Goal: Task Accomplishment & Management: Manage account settings

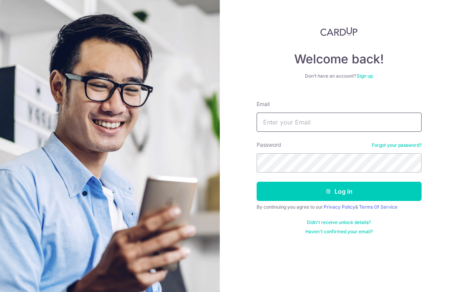
click at [289, 128] on input "Email" at bounding box center [339, 121] width 165 height 19
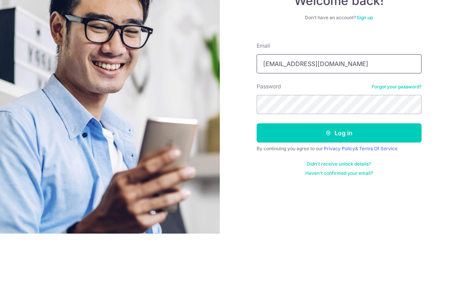
type input "Dan_yh@yahoo.com"
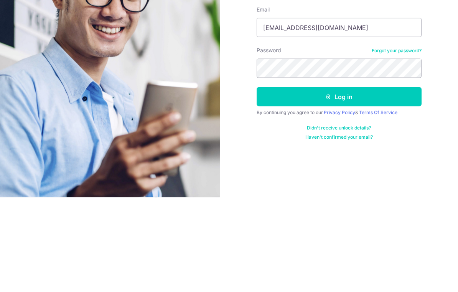
click at [374, 182] on button "Log in" at bounding box center [339, 191] width 165 height 19
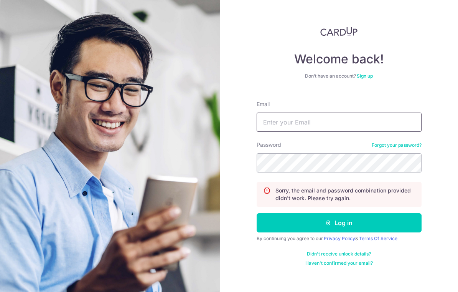
click at [326, 120] on input "Email" at bounding box center [339, 121] width 165 height 19
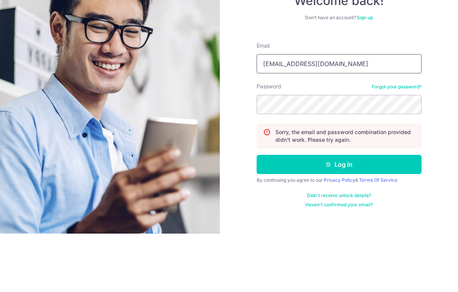
type input "Danyockhau@gmail.com"
click at [339, 213] on button "Log in" at bounding box center [339, 222] width 165 height 19
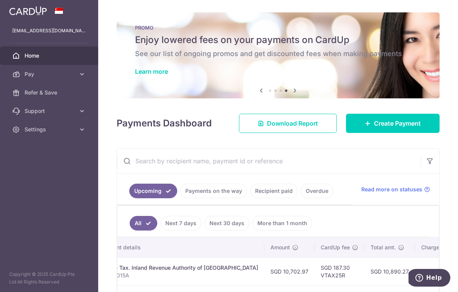
click at [0, 0] on icon "button" at bounding box center [0, 0] width 0 height 0
click at [81, 49] on link "Home" at bounding box center [49, 55] width 98 height 18
click at [81, 134] on link "Settings" at bounding box center [49, 129] width 98 height 18
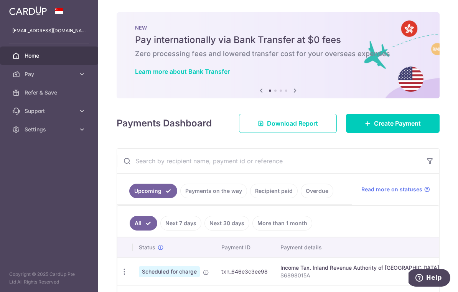
click at [0, 0] on icon "button" at bounding box center [0, 0] width 0 height 0
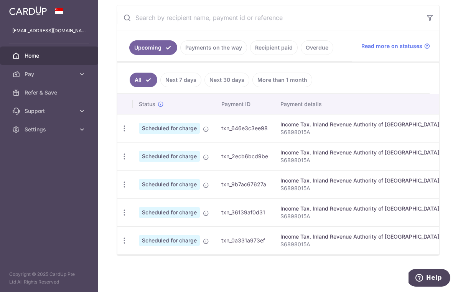
scroll to position [162, 0]
click at [32, 29] on p "[EMAIL_ADDRESS][DOMAIN_NAME]" at bounding box center [49, 31] width 74 height 8
click at [33, 74] on span "Pay" at bounding box center [50, 74] width 51 height 8
click at [33, 178] on span "Support" at bounding box center [50, 176] width 51 height 8
click at [30, 240] on span "Settings" at bounding box center [50, 241] width 51 height 8
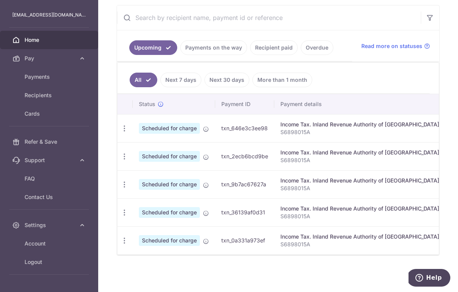
scroll to position [23, 0]
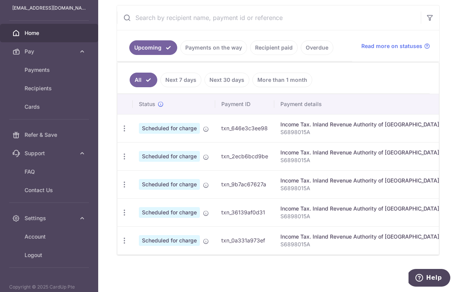
click at [32, 254] on span "Logout" at bounding box center [50, 255] width 51 height 8
